Goal: Find specific page/section: Find specific page/section

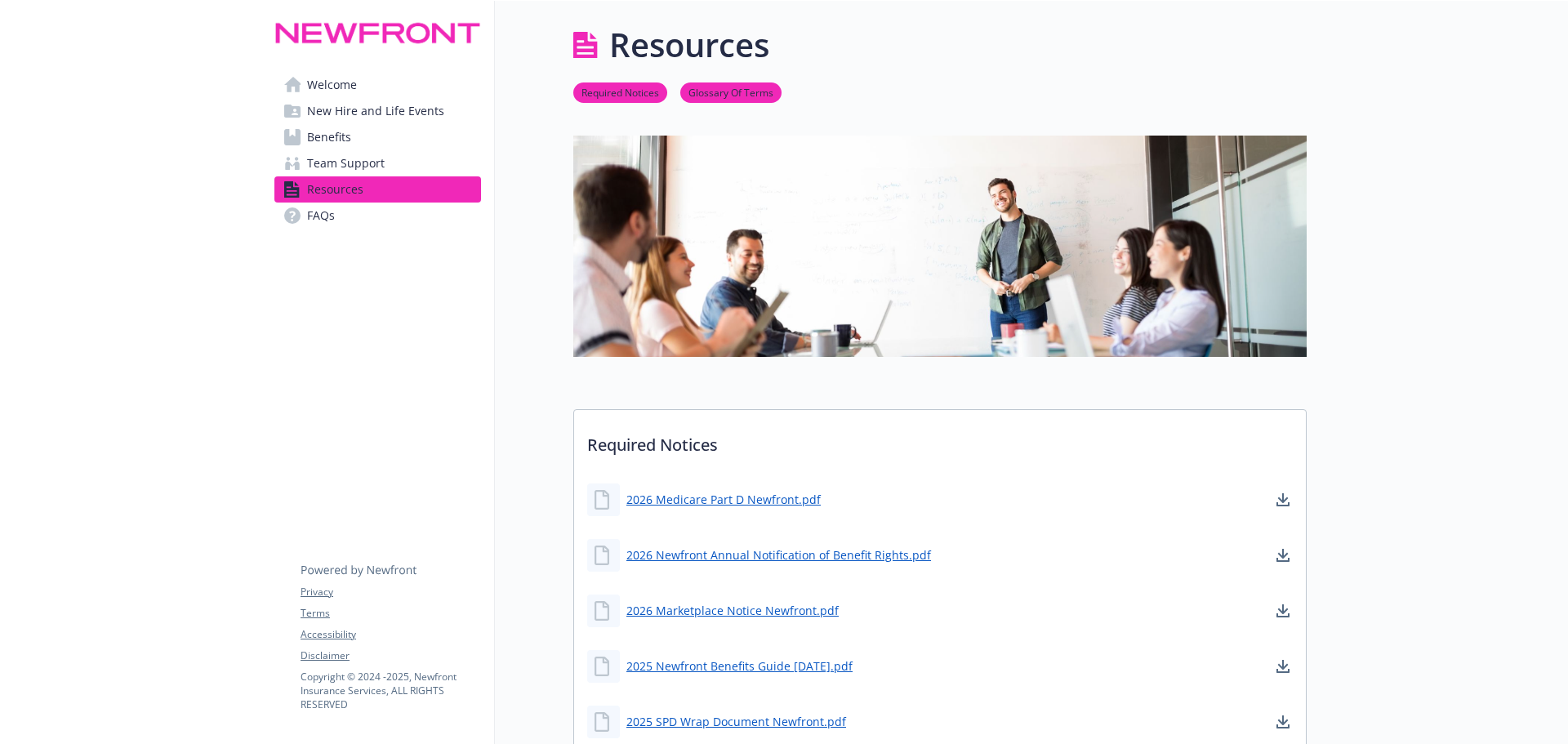
click at [314, 140] on span "Benefits" at bounding box center [329, 136] width 44 height 26
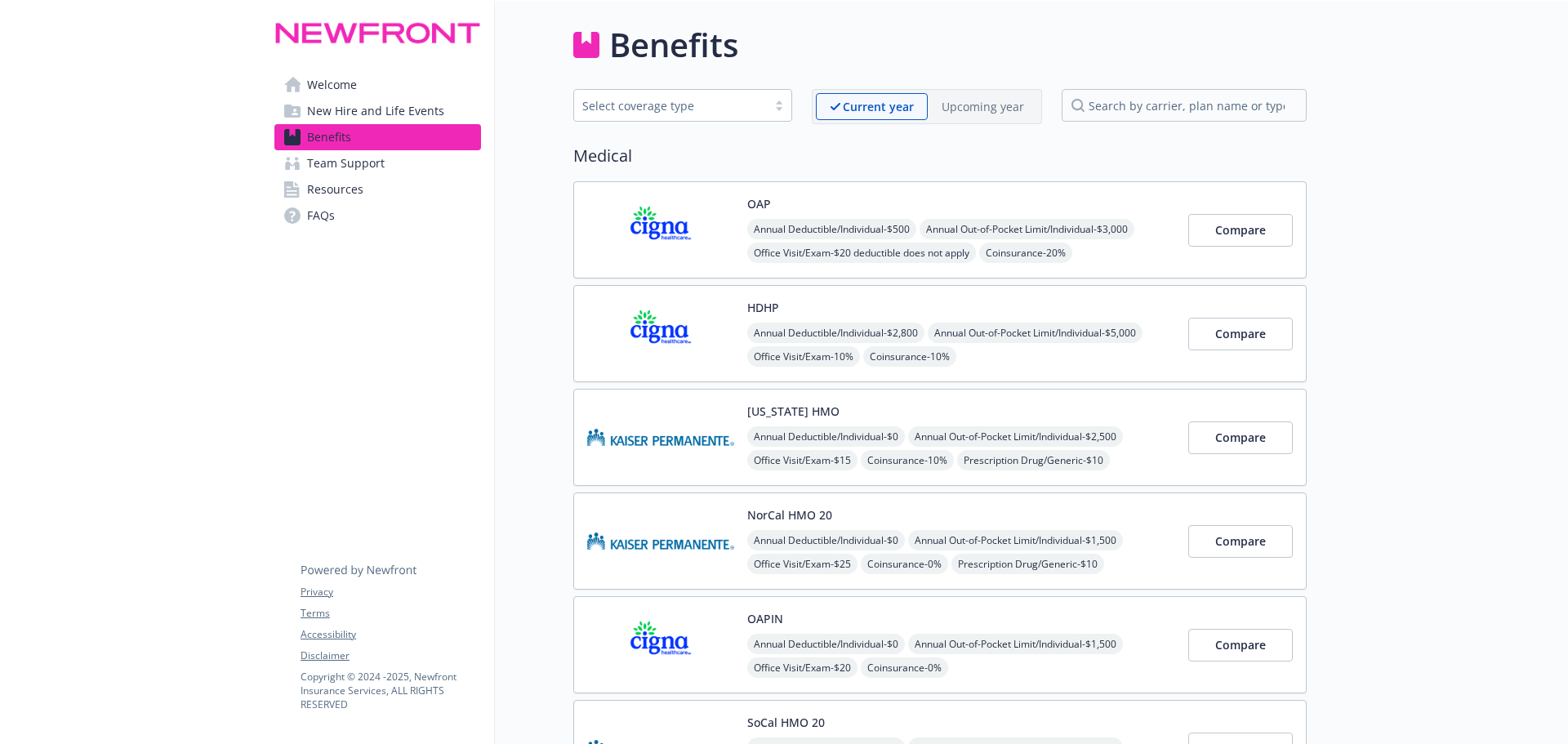
click at [994, 108] on p "Upcoming year" at bounding box center [983, 106] width 83 height 17
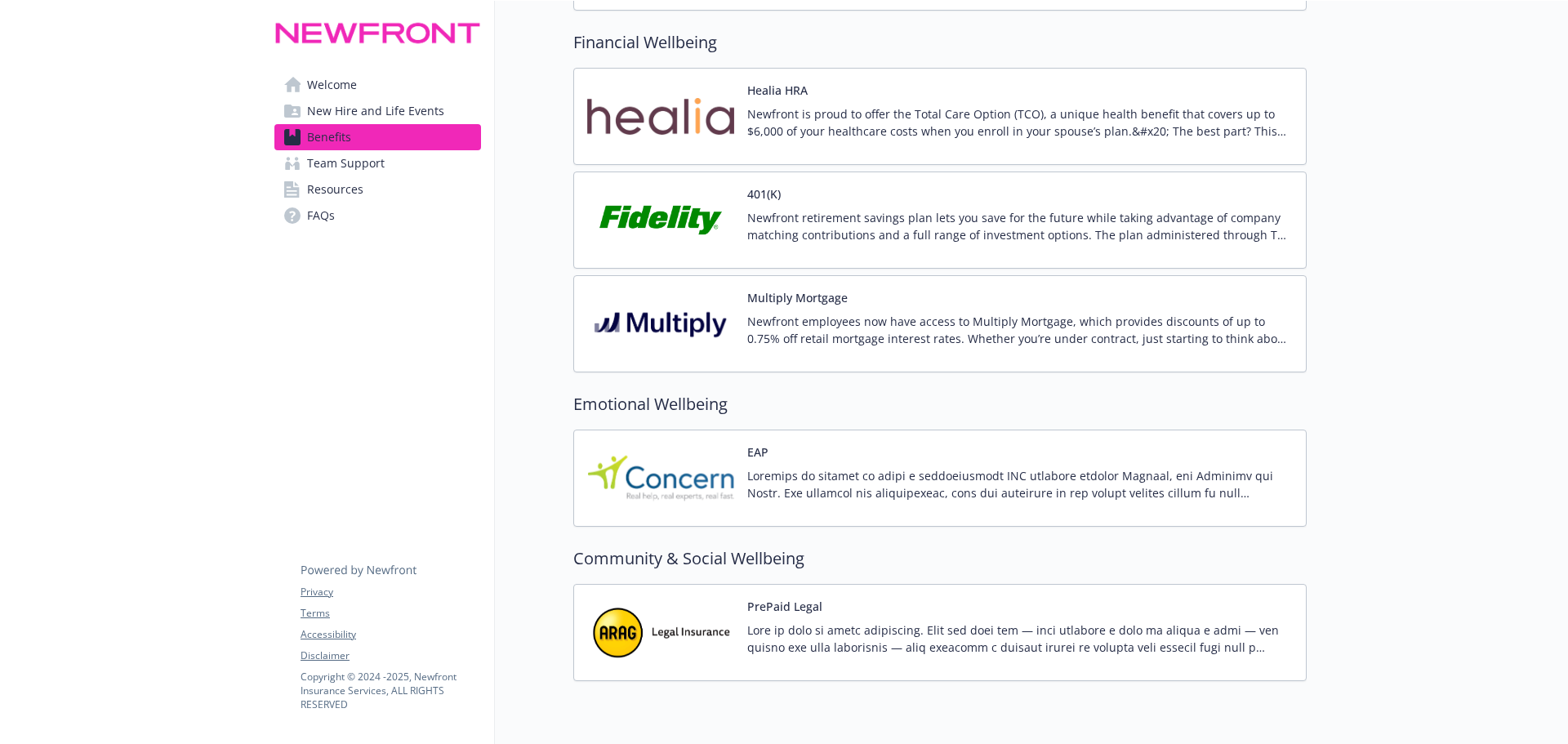
scroll to position [817, 0]
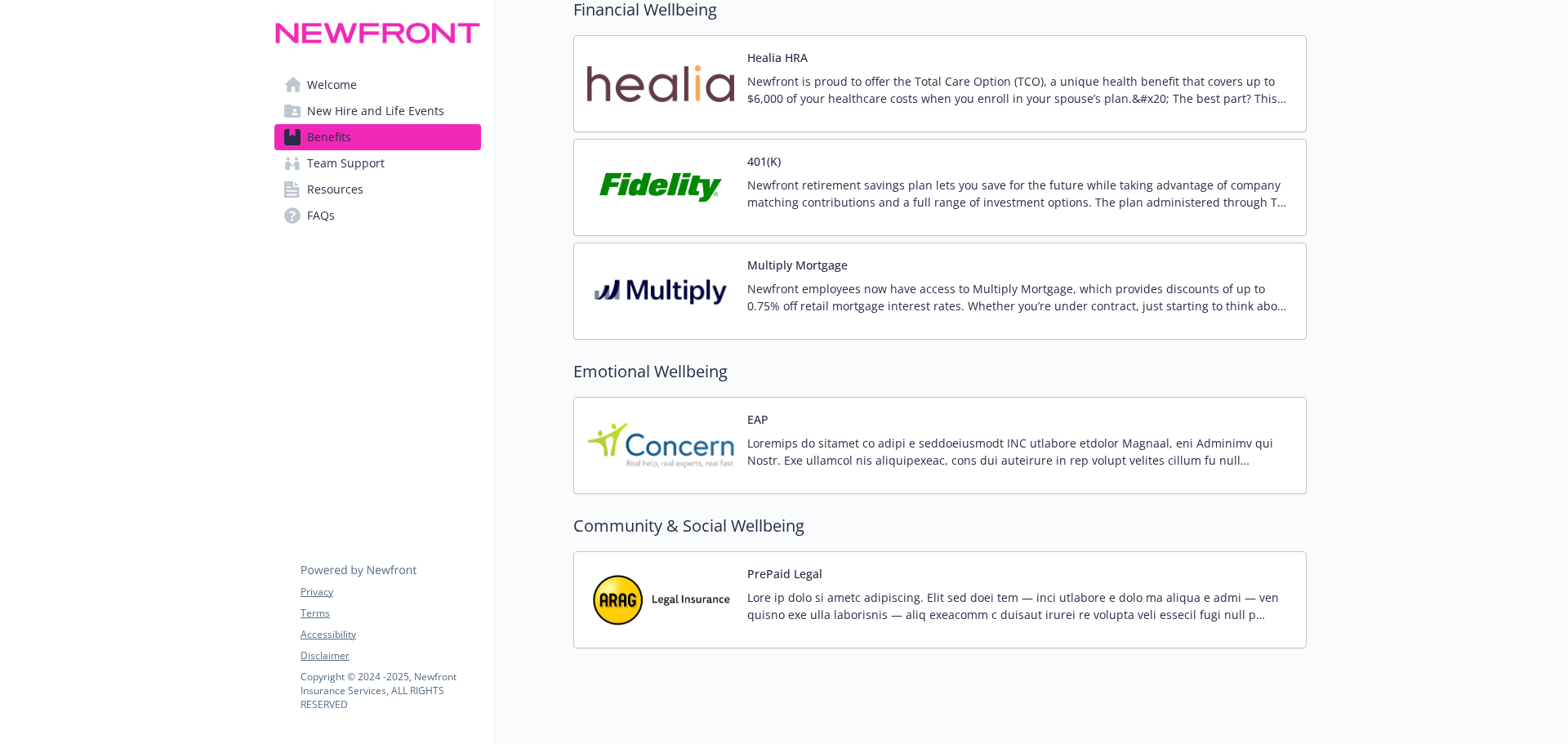
click at [347, 159] on span "Team Support" at bounding box center [346, 163] width 78 height 26
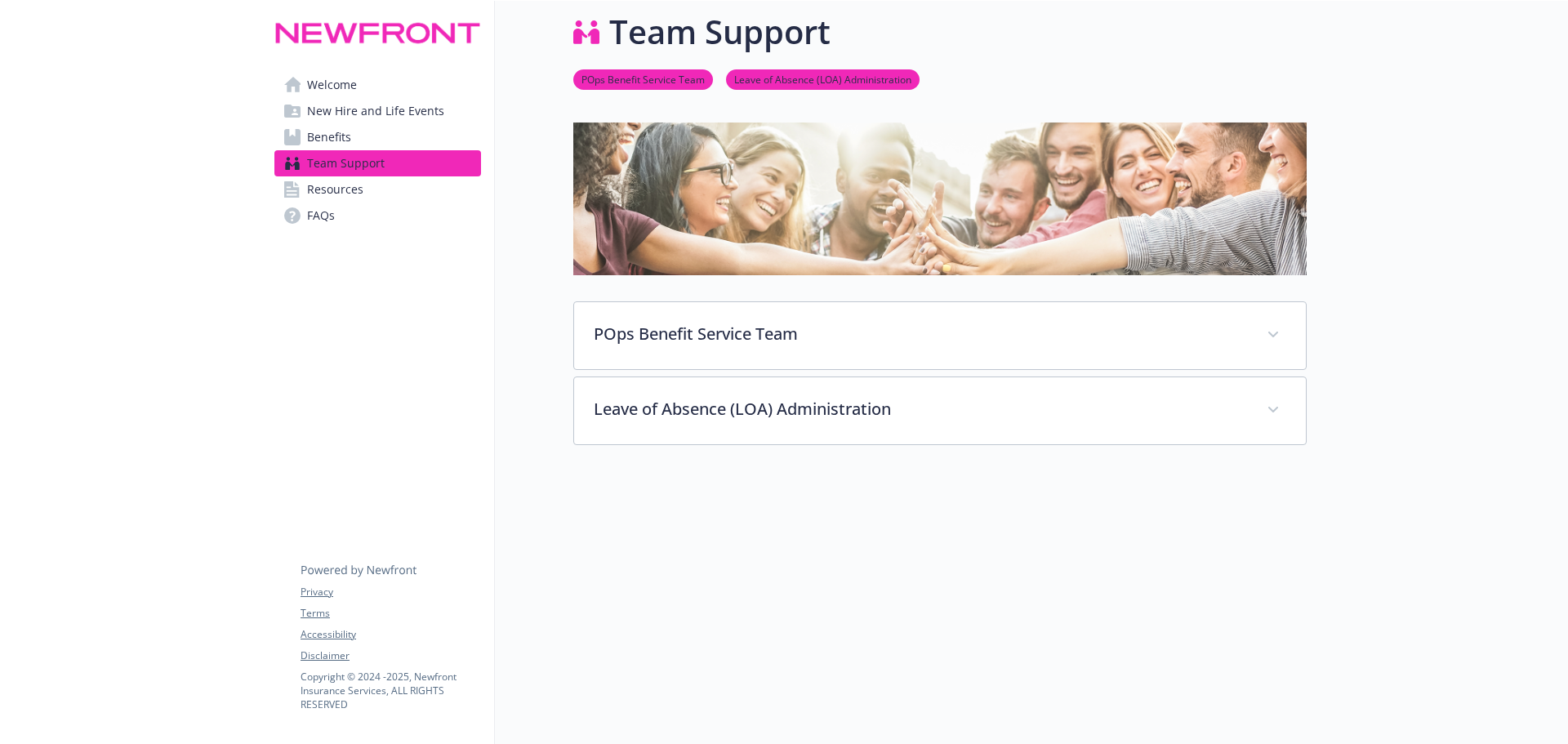
scroll to position [48, 0]
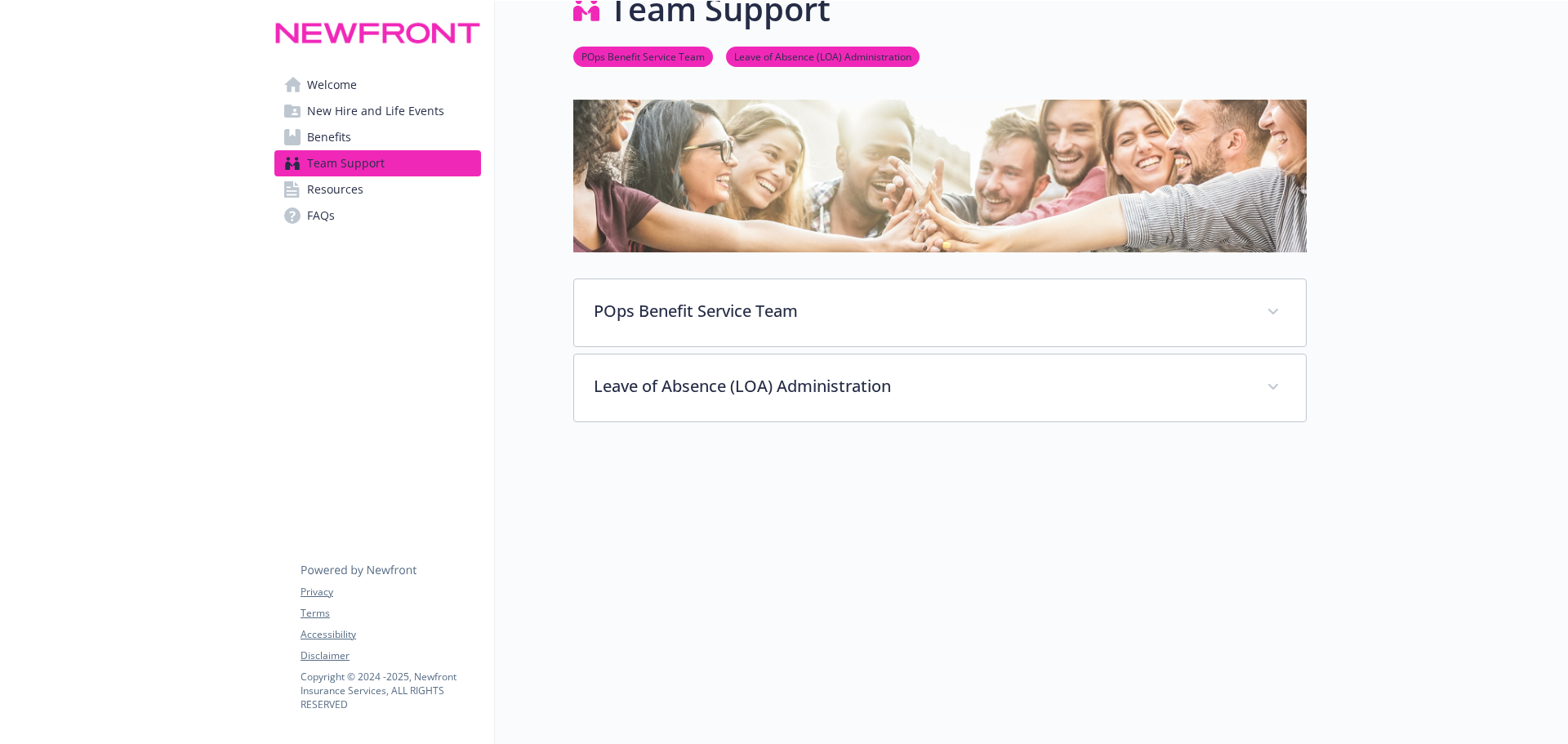
click at [362, 188] on span "Resources" at bounding box center [335, 189] width 56 height 26
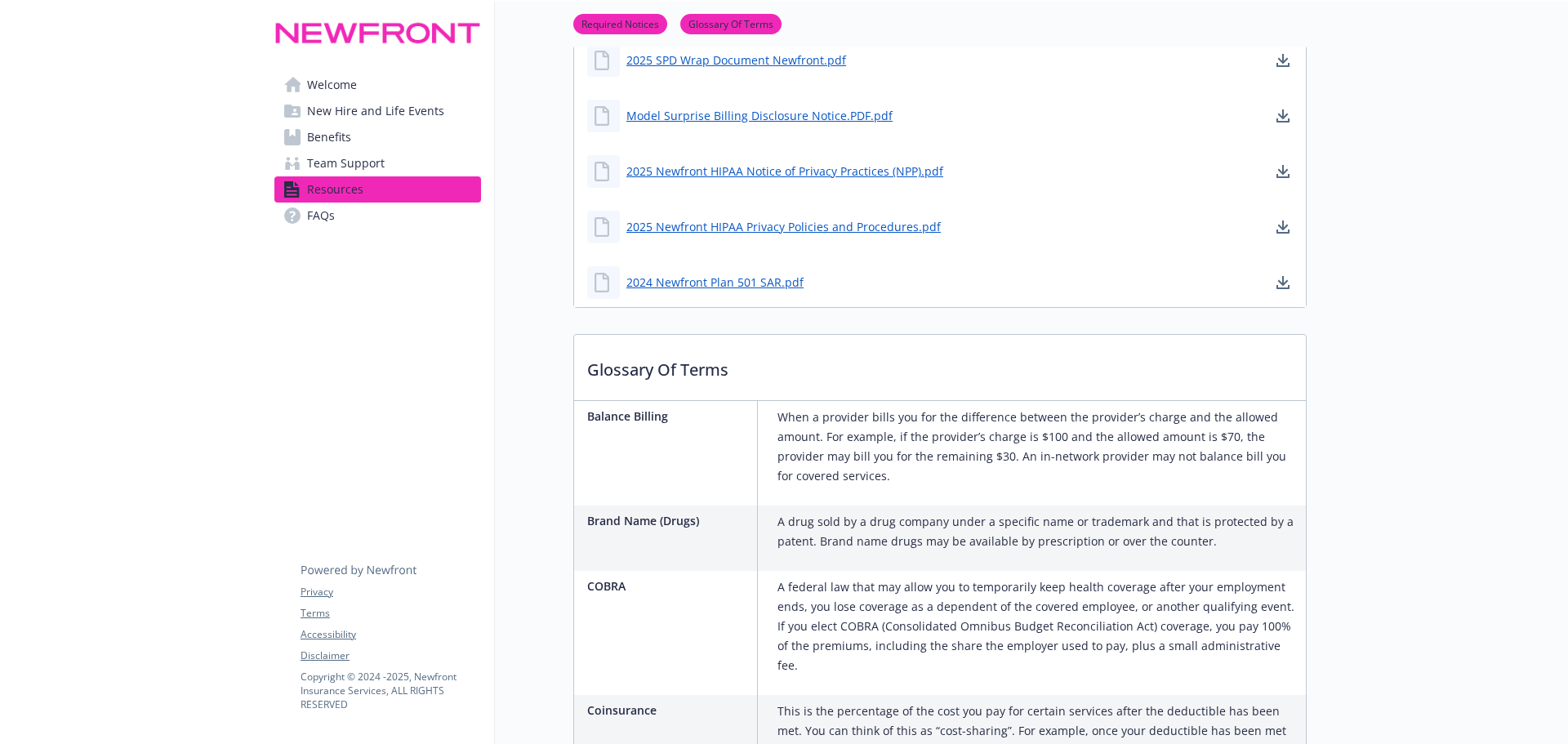
scroll to position [701, 0]
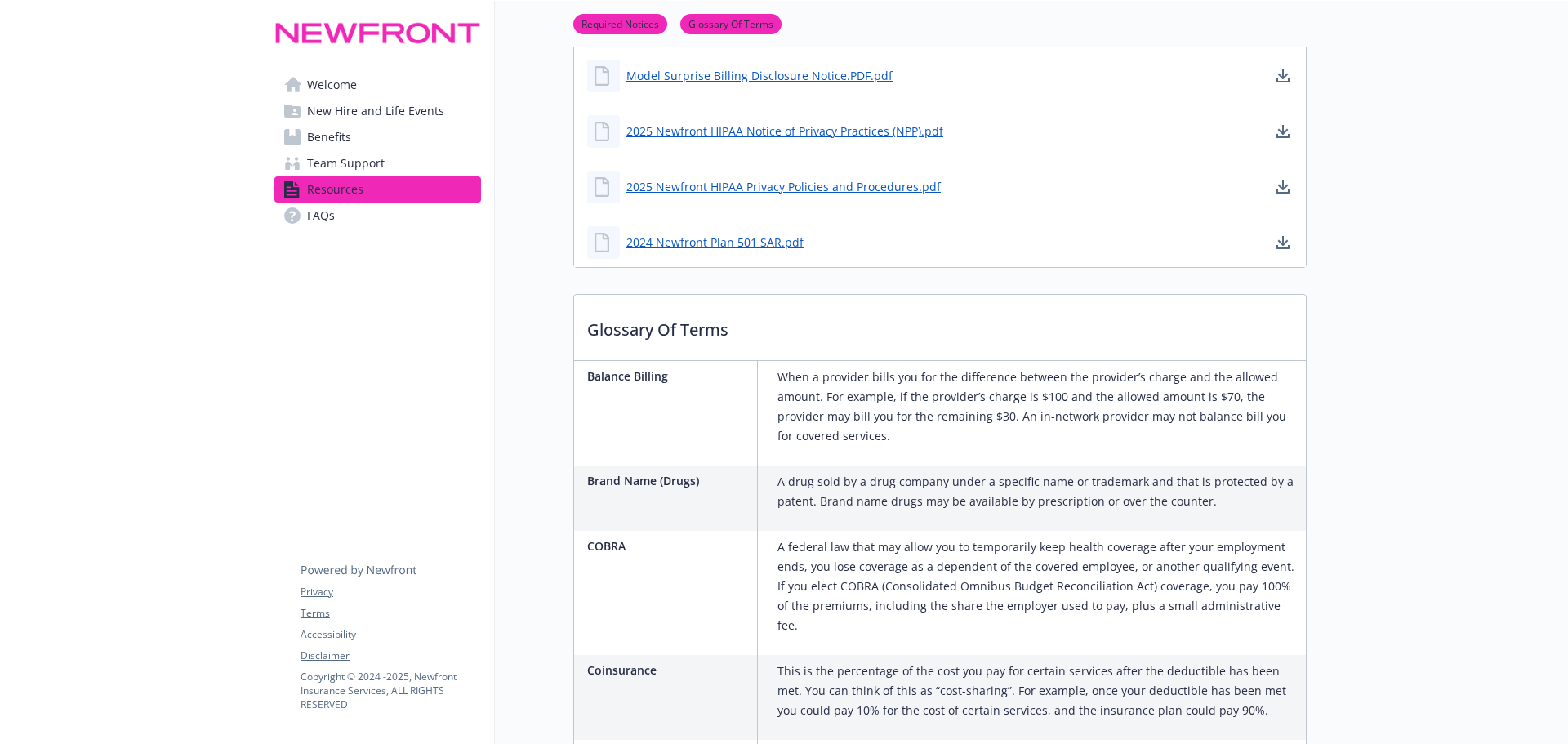
click at [344, 86] on span "Welcome" at bounding box center [332, 85] width 50 height 26
